Goal: Transaction & Acquisition: Purchase product/service

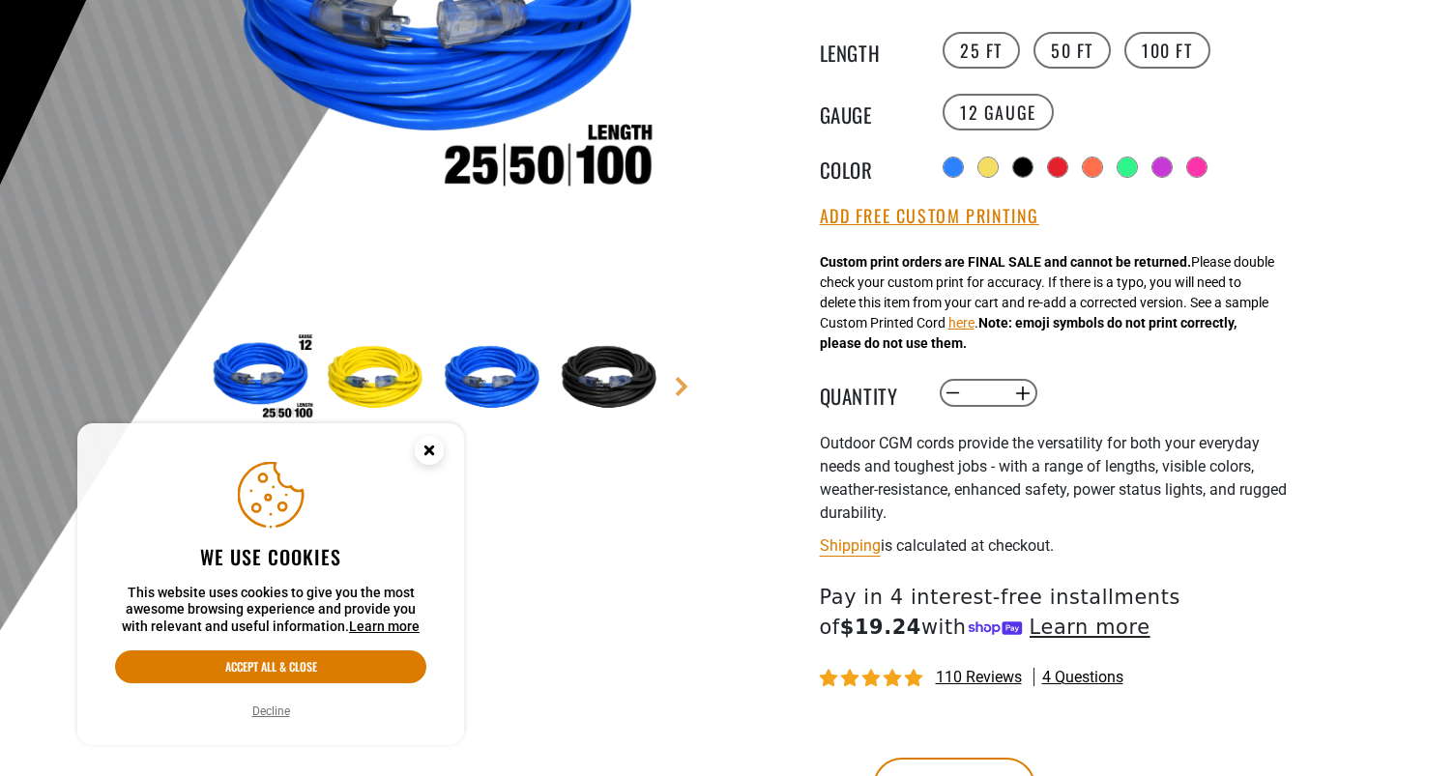
scroll to position [423, 0]
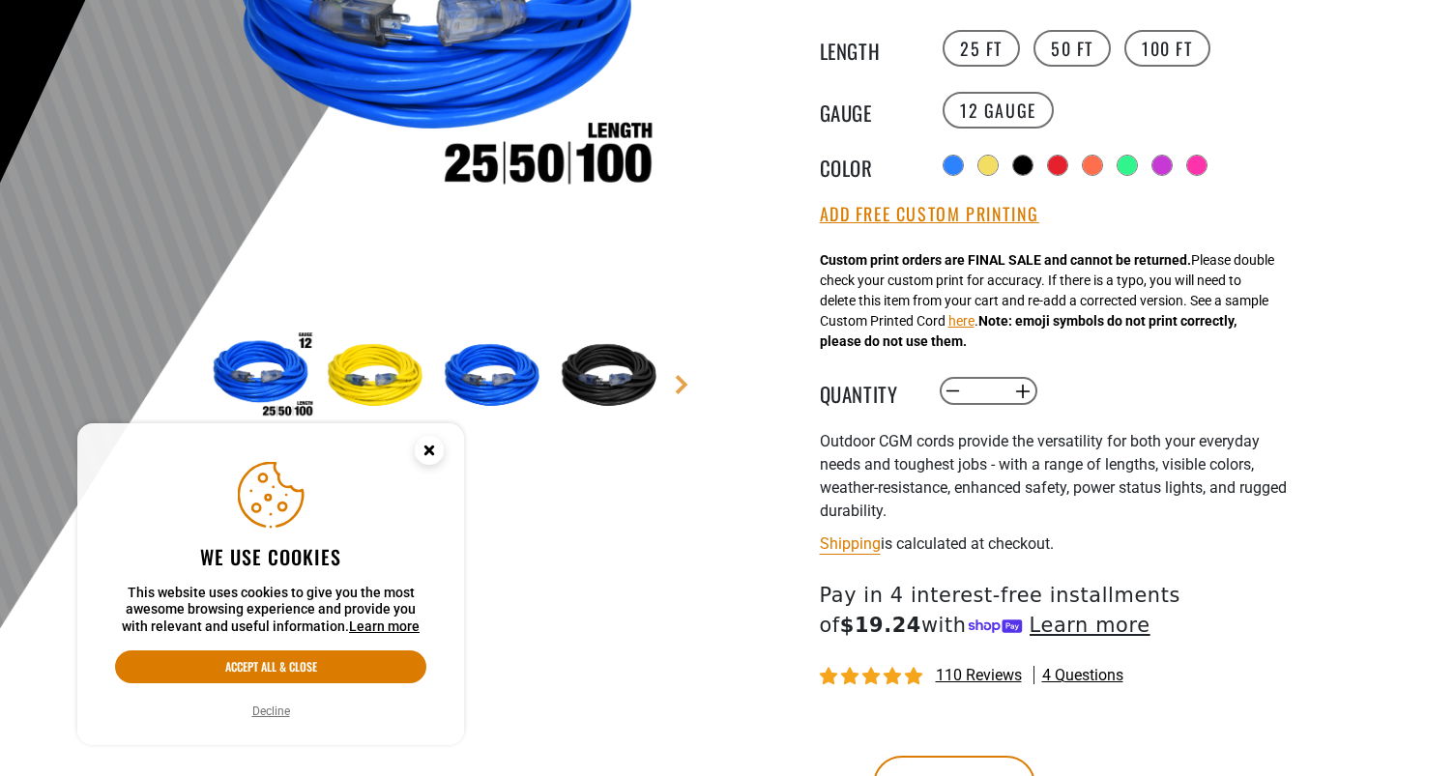
click at [623, 363] on img at bounding box center [612, 377] width 112 height 112
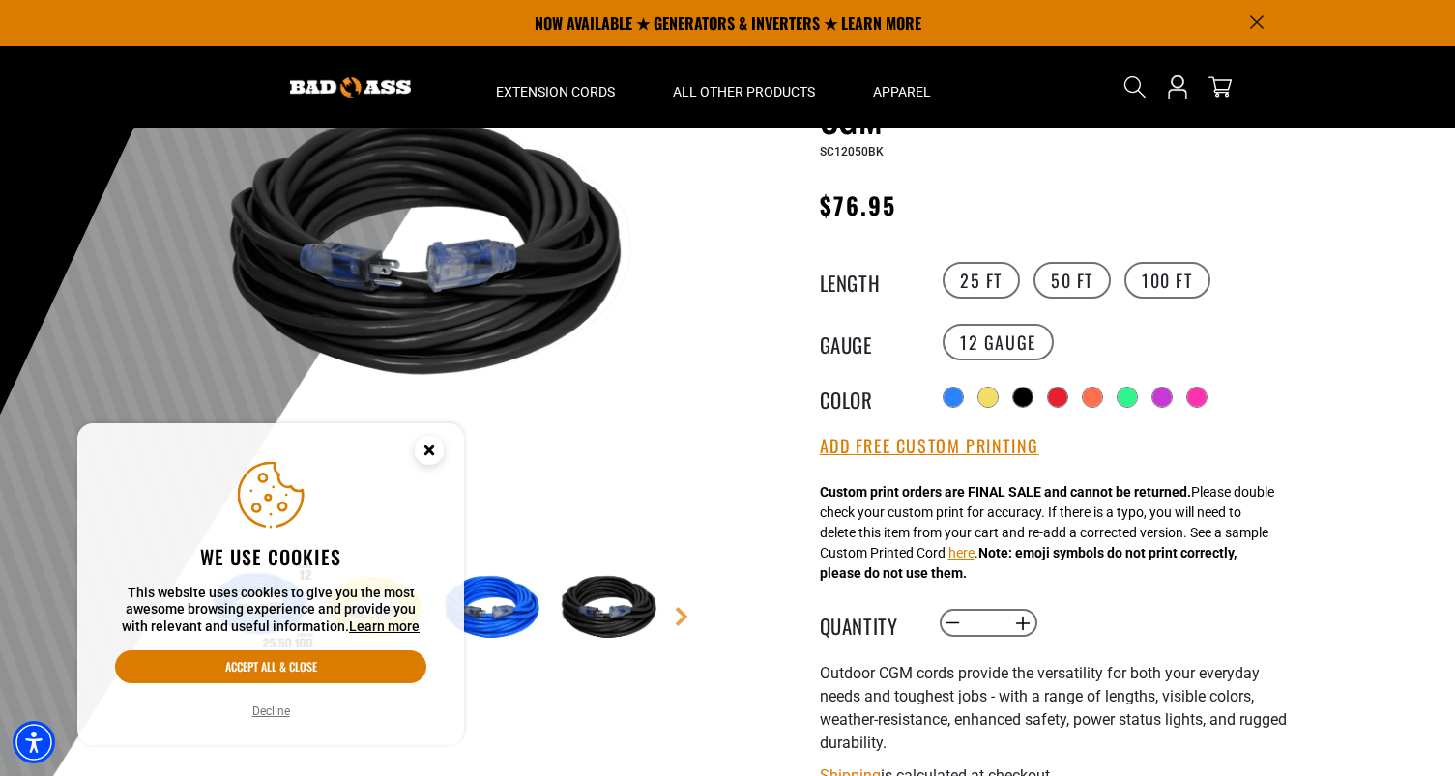
scroll to position [165, 0]
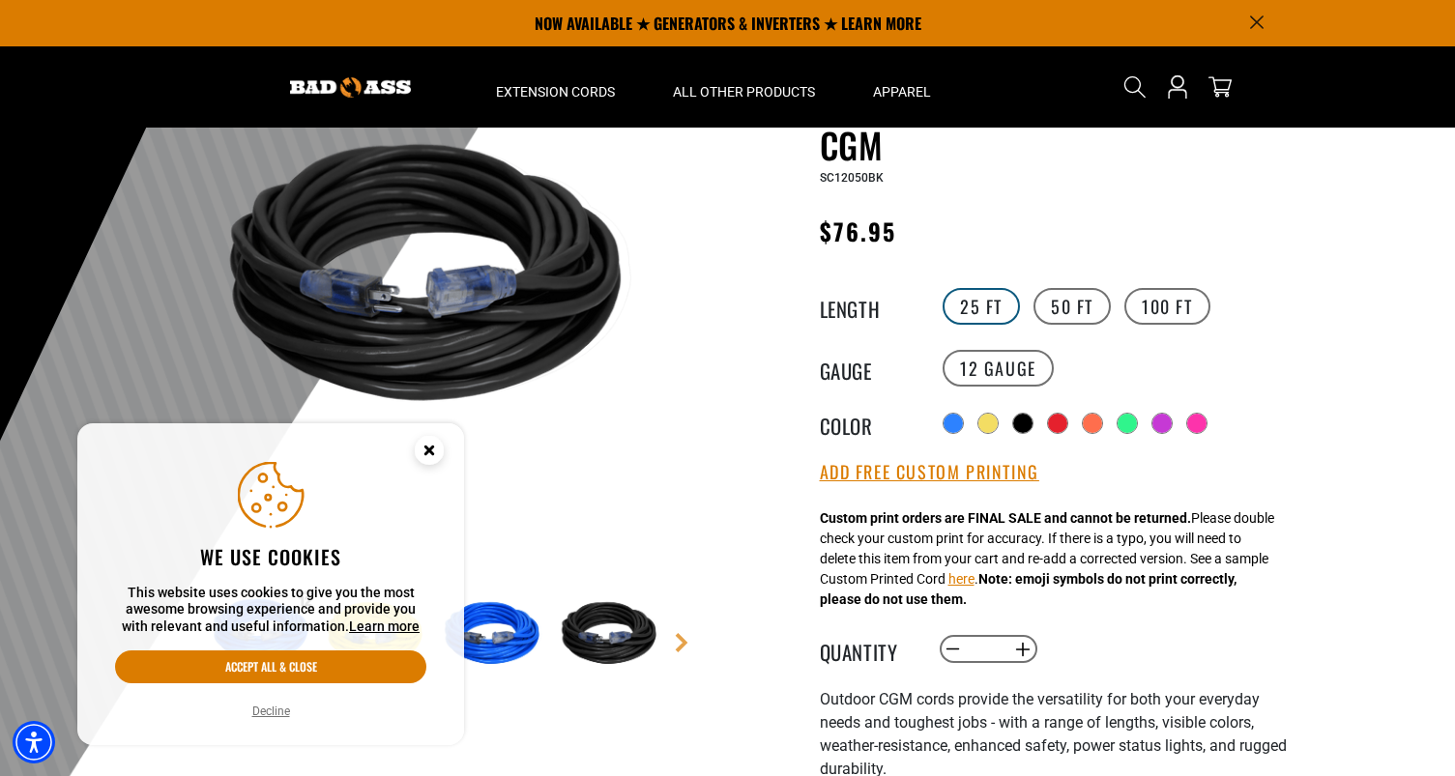
click at [977, 294] on label "25 FT" at bounding box center [980, 306] width 77 height 37
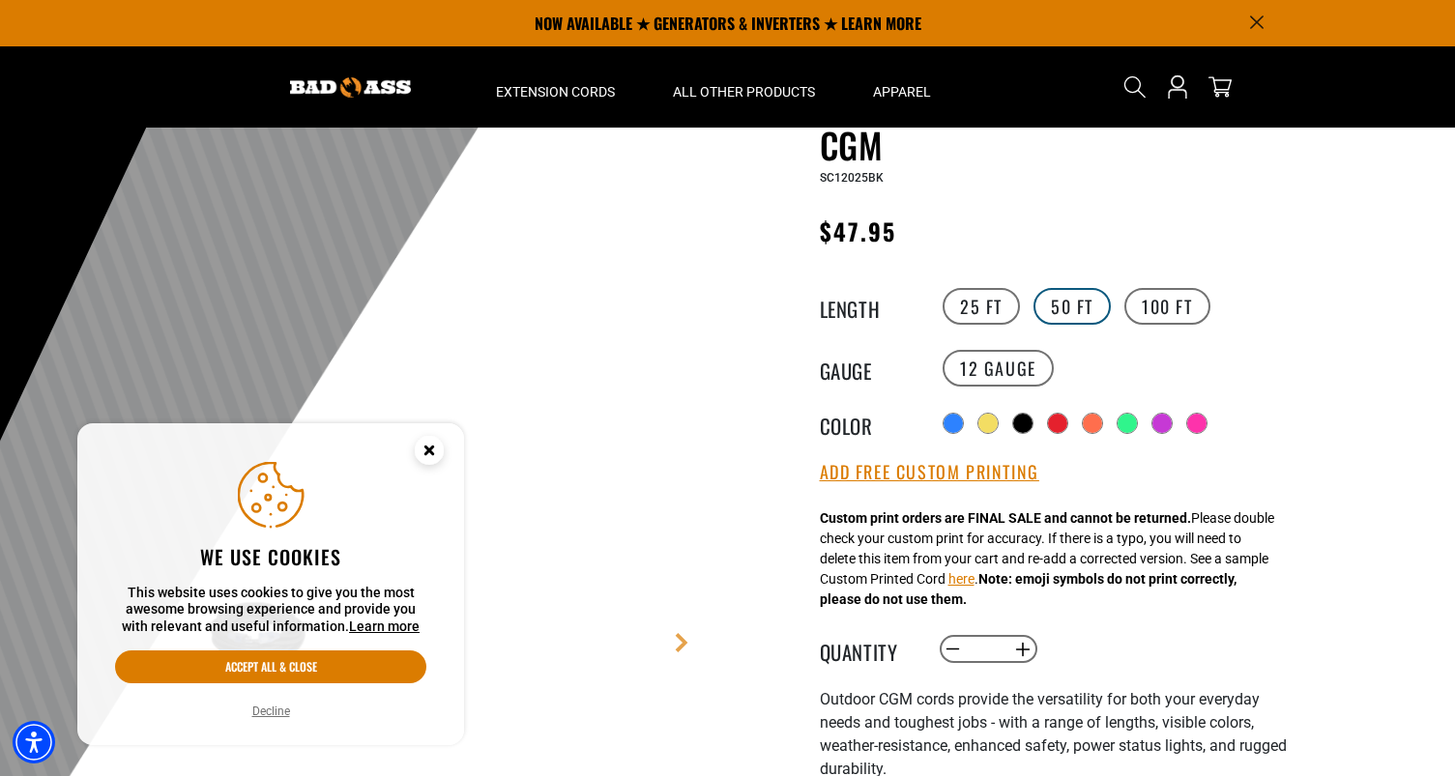
click at [1059, 302] on label "50 FT" at bounding box center [1071, 306] width 77 height 37
click at [1172, 301] on label "100 FT" at bounding box center [1167, 306] width 86 height 37
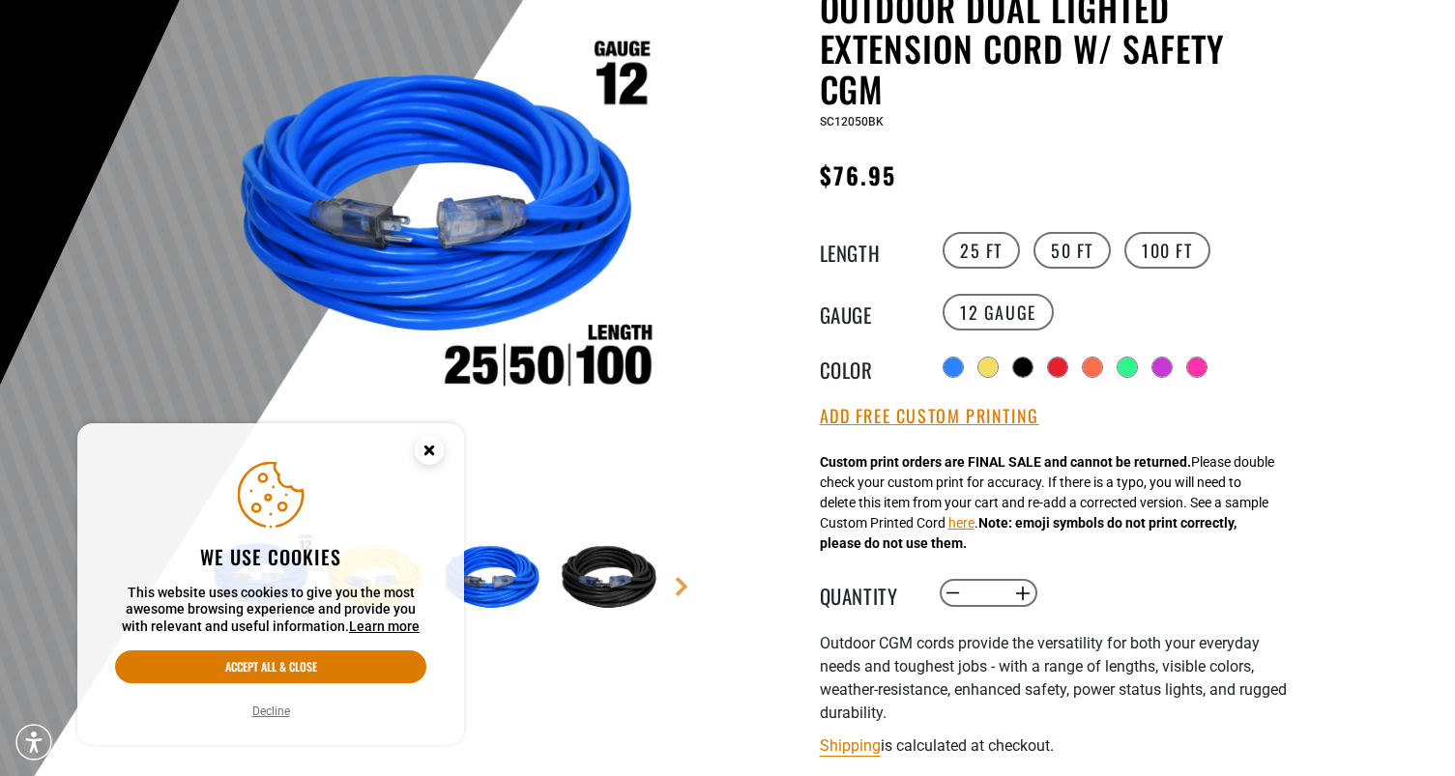
scroll to position [235, 0]
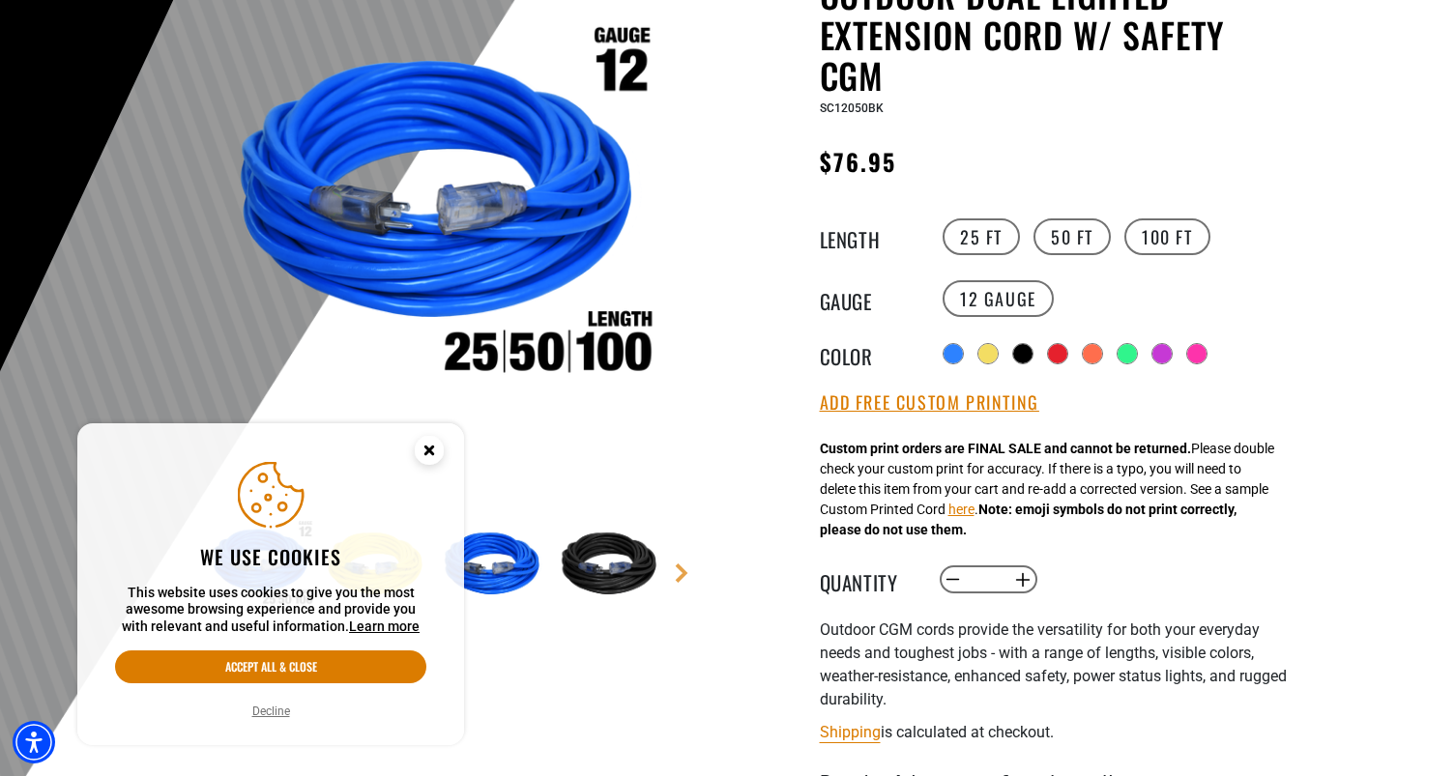
click at [601, 594] on img at bounding box center [612, 565] width 112 height 112
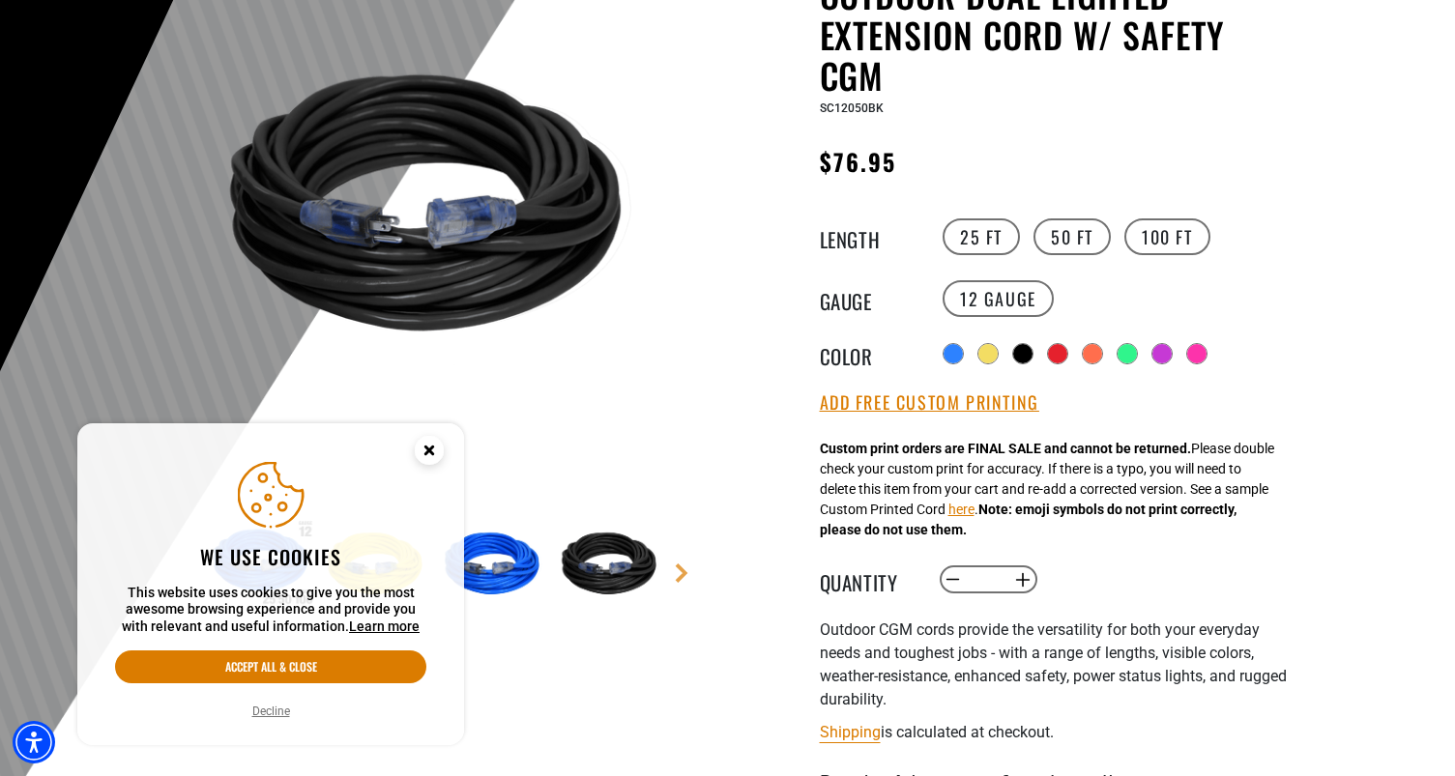
click at [427, 459] on circle "Cookie Consent" at bounding box center [429, 450] width 29 height 29
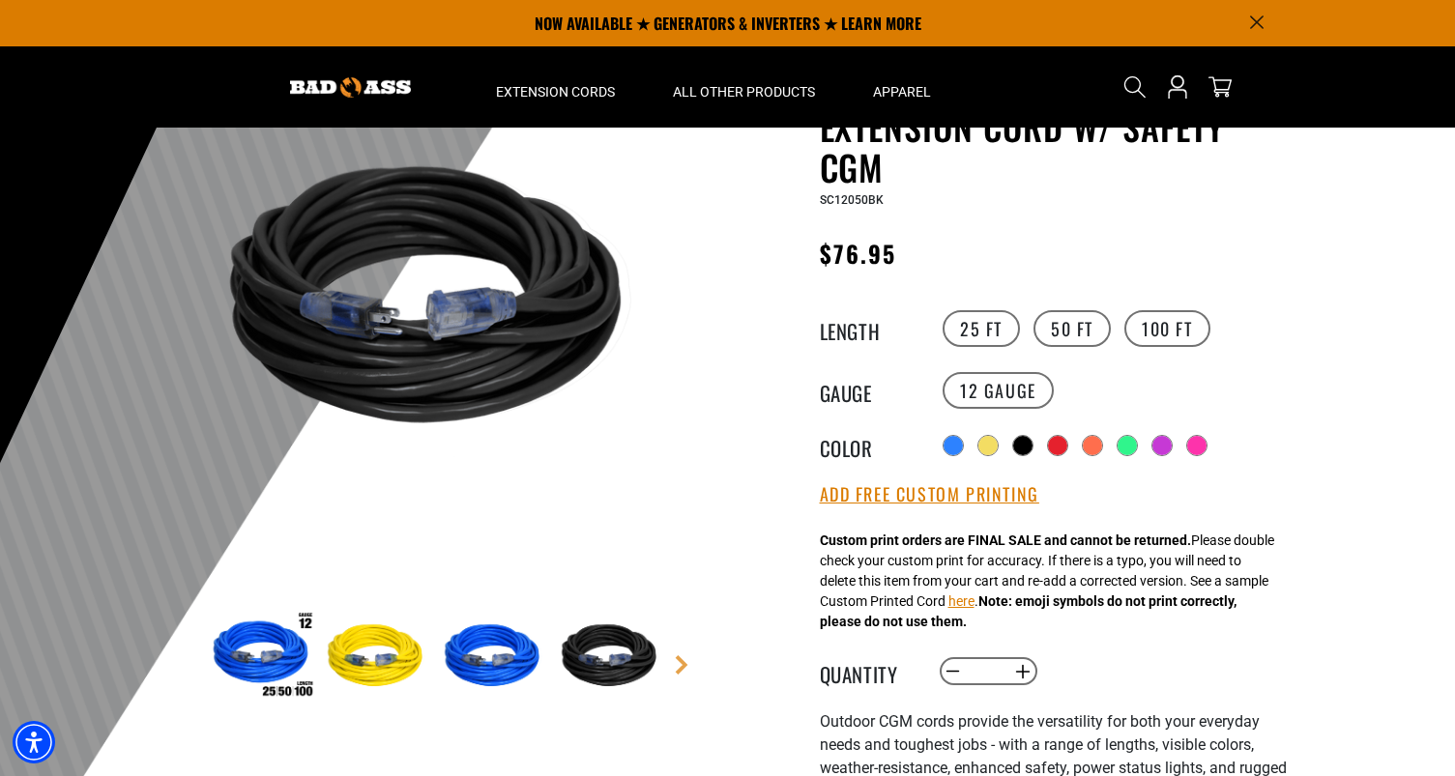
scroll to position [136, 0]
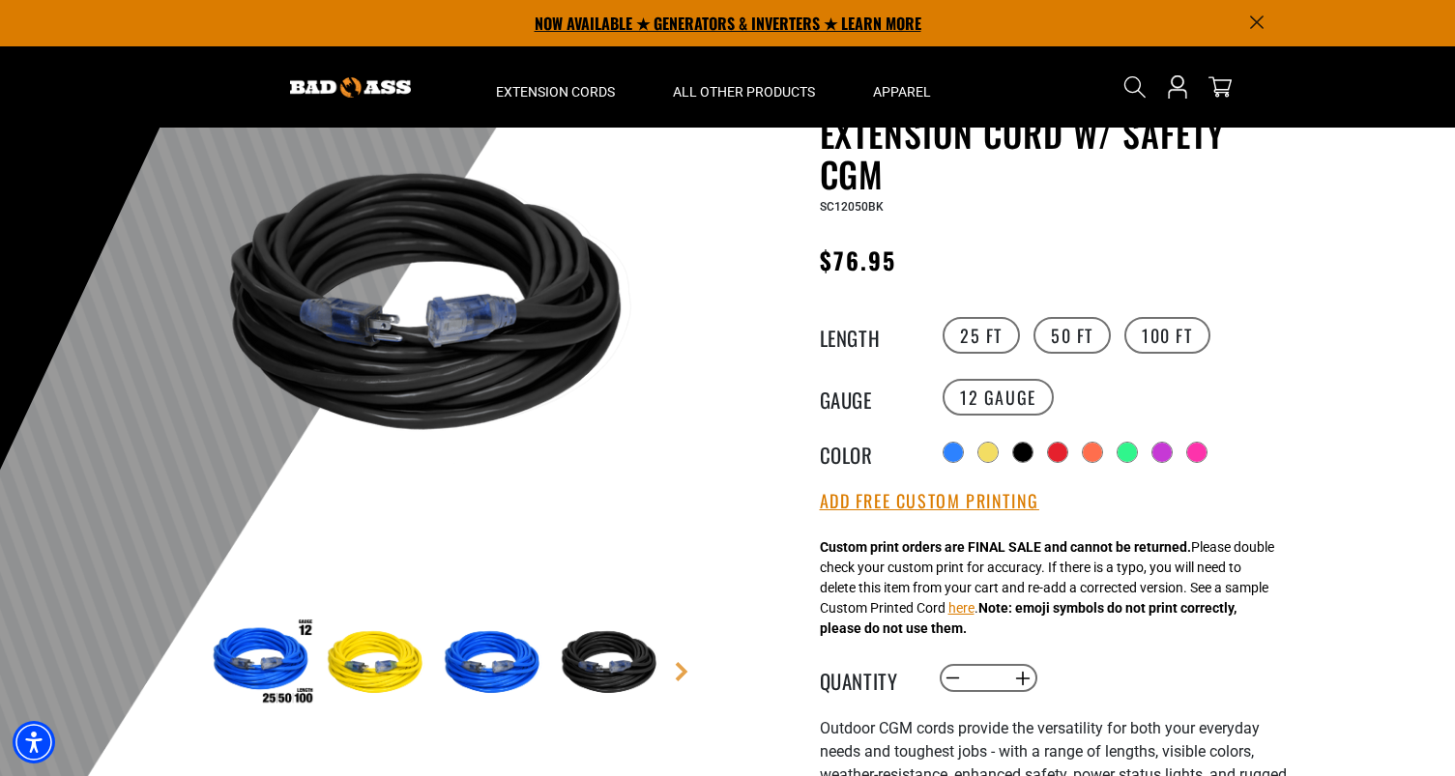
click at [1100, 25] on p "NOW AVAILABLE ★ GENERATORS & INVERTERS ★ LEARN MORE" at bounding box center [727, 23] width 1073 height 46
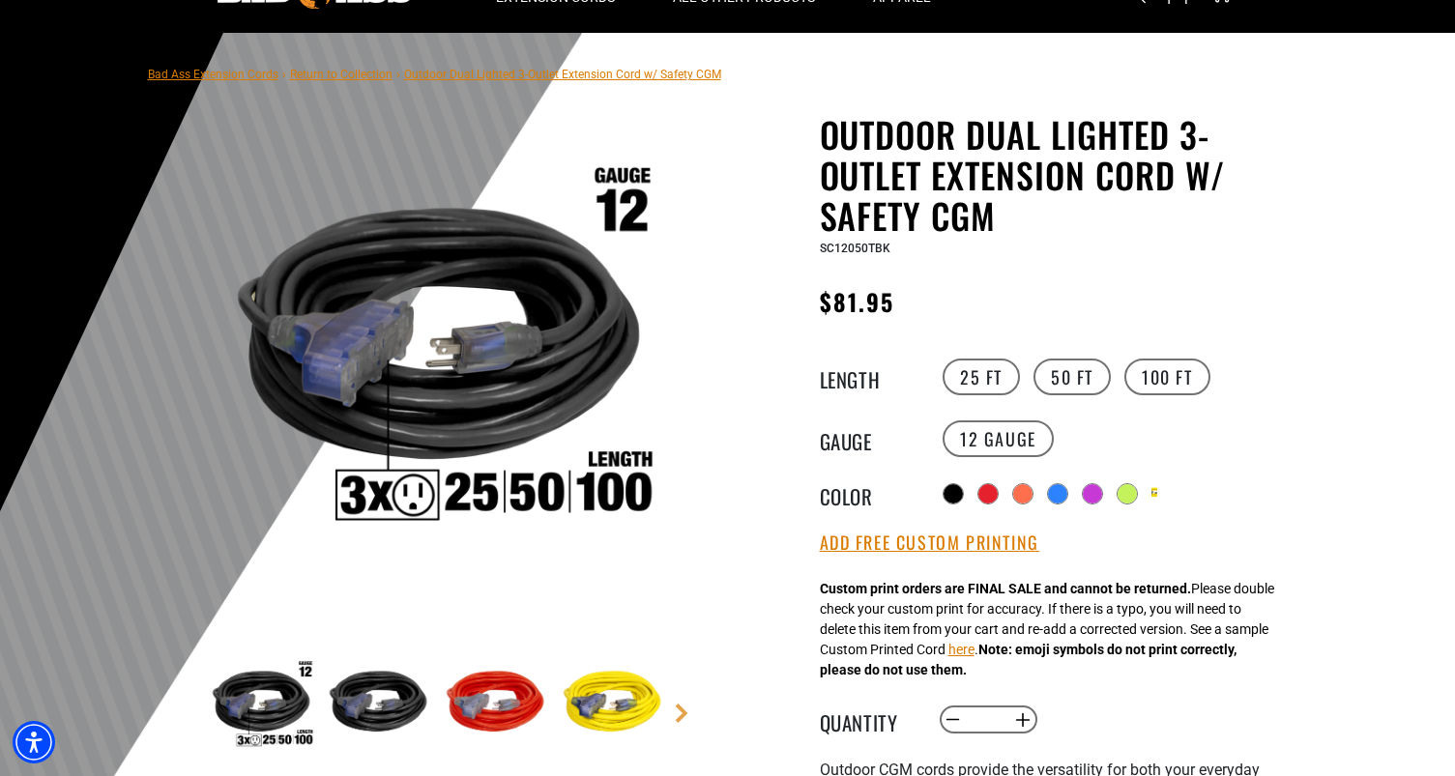
scroll to position [96, 0]
click at [1169, 59] on div at bounding box center [727, 505] width 1455 height 947
